Goal: Task Accomplishment & Management: Manage account settings

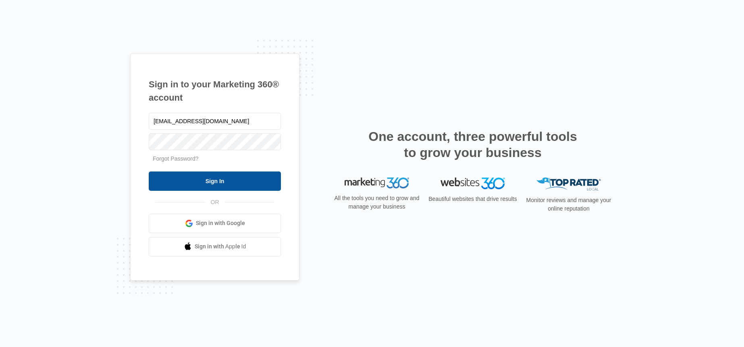
type input "[EMAIL_ADDRESS][DOMAIN_NAME]"
click at [263, 174] on input "Sign In" at bounding box center [215, 181] width 132 height 19
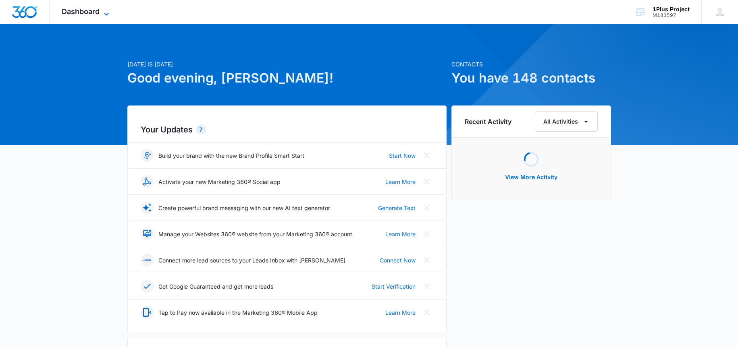
click at [78, 14] on span "Dashboard" at bounding box center [81, 11] width 38 height 8
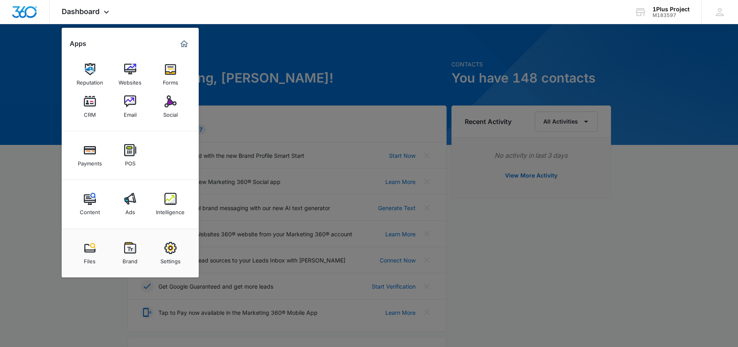
click at [125, 202] on img at bounding box center [130, 199] width 12 height 12
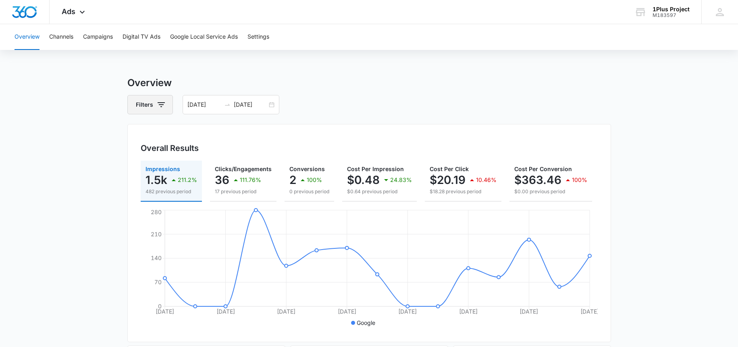
click at [157, 106] on icon "button" at bounding box center [161, 105] width 10 height 10
click at [231, 109] on div "[DATE] [DATE]" at bounding box center [231, 104] width 97 height 19
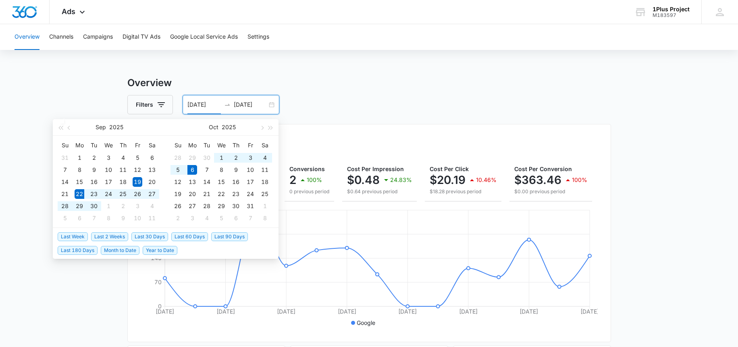
click at [112, 237] on span "Last 2 Weeks" at bounding box center [109, 237] width 37 height 9
type input "[DATE]"
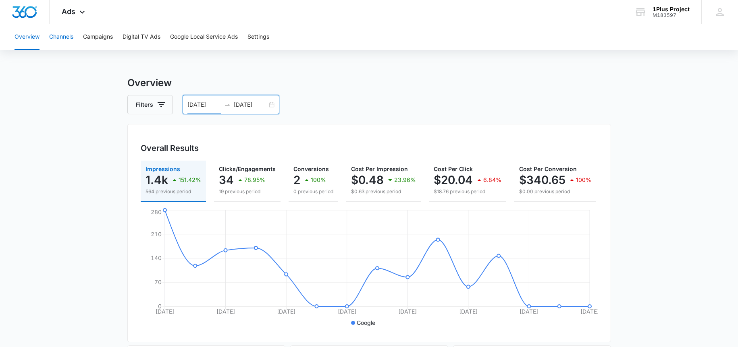
click at [60, 37] on button "Channels" at bounding box center [61, 37] width 24 height 26
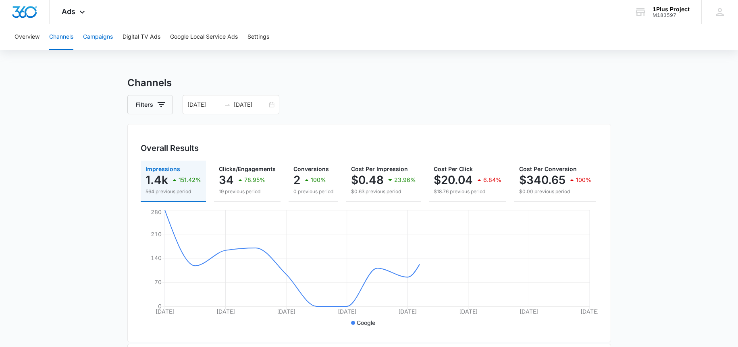
click at [90, 36] on button "Campaigns" at bounding box center [98, 37] width 30 height 26
